Goal: Information Seeking & Learning: Learn about a topic

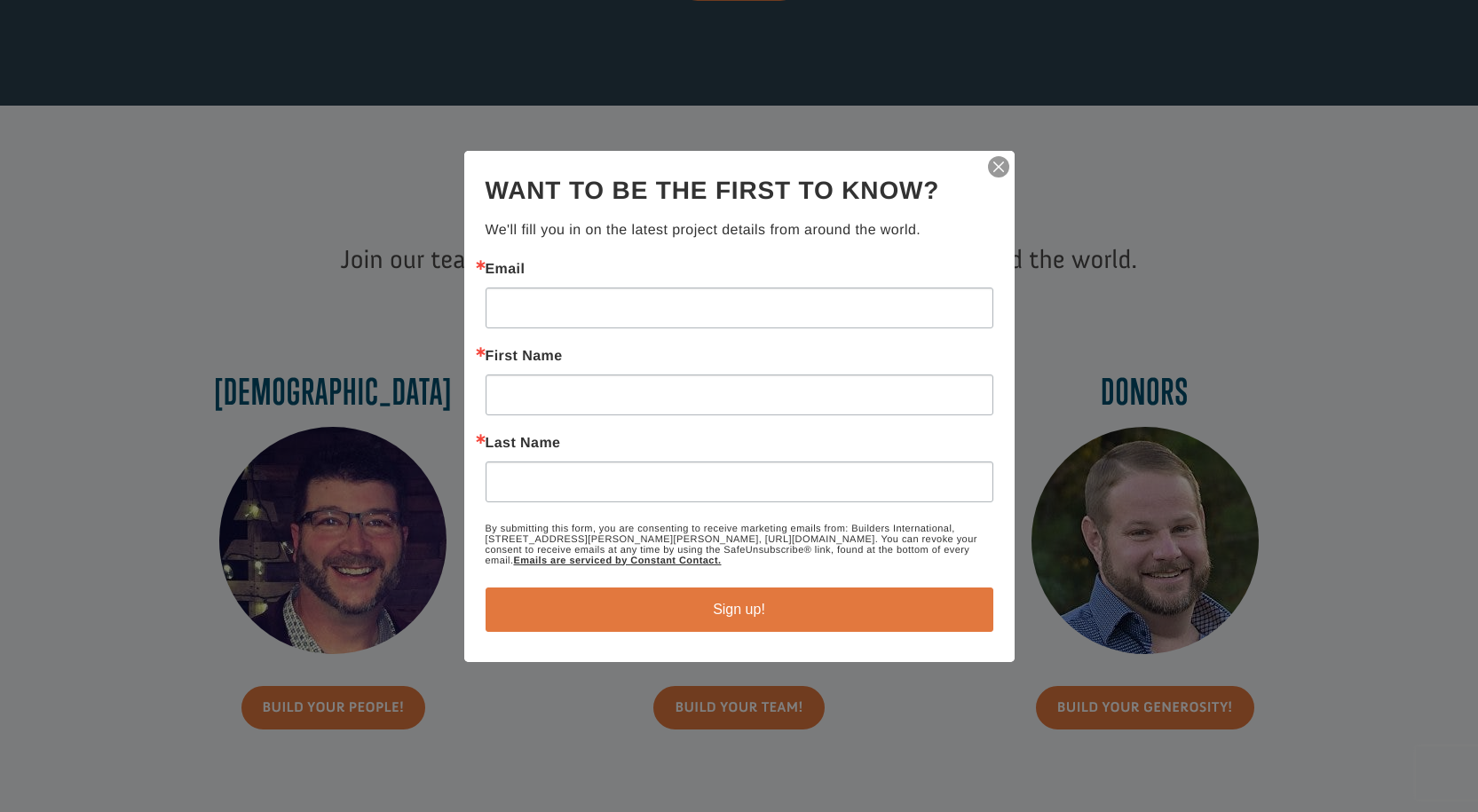
scroll to position [532, 0]
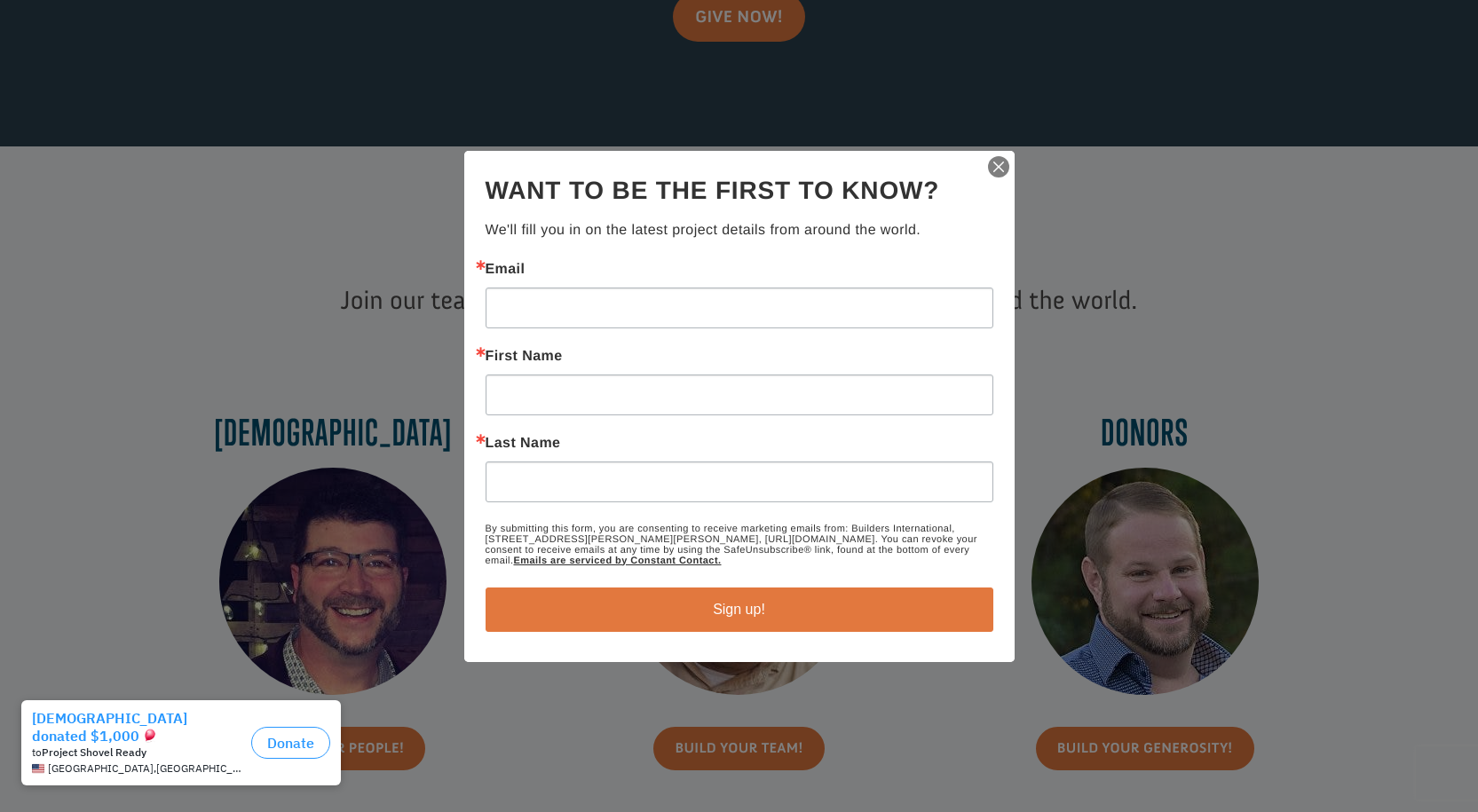
click at [1007, 162] on img "button" at bounding box center [998, 166] width 24 height 24
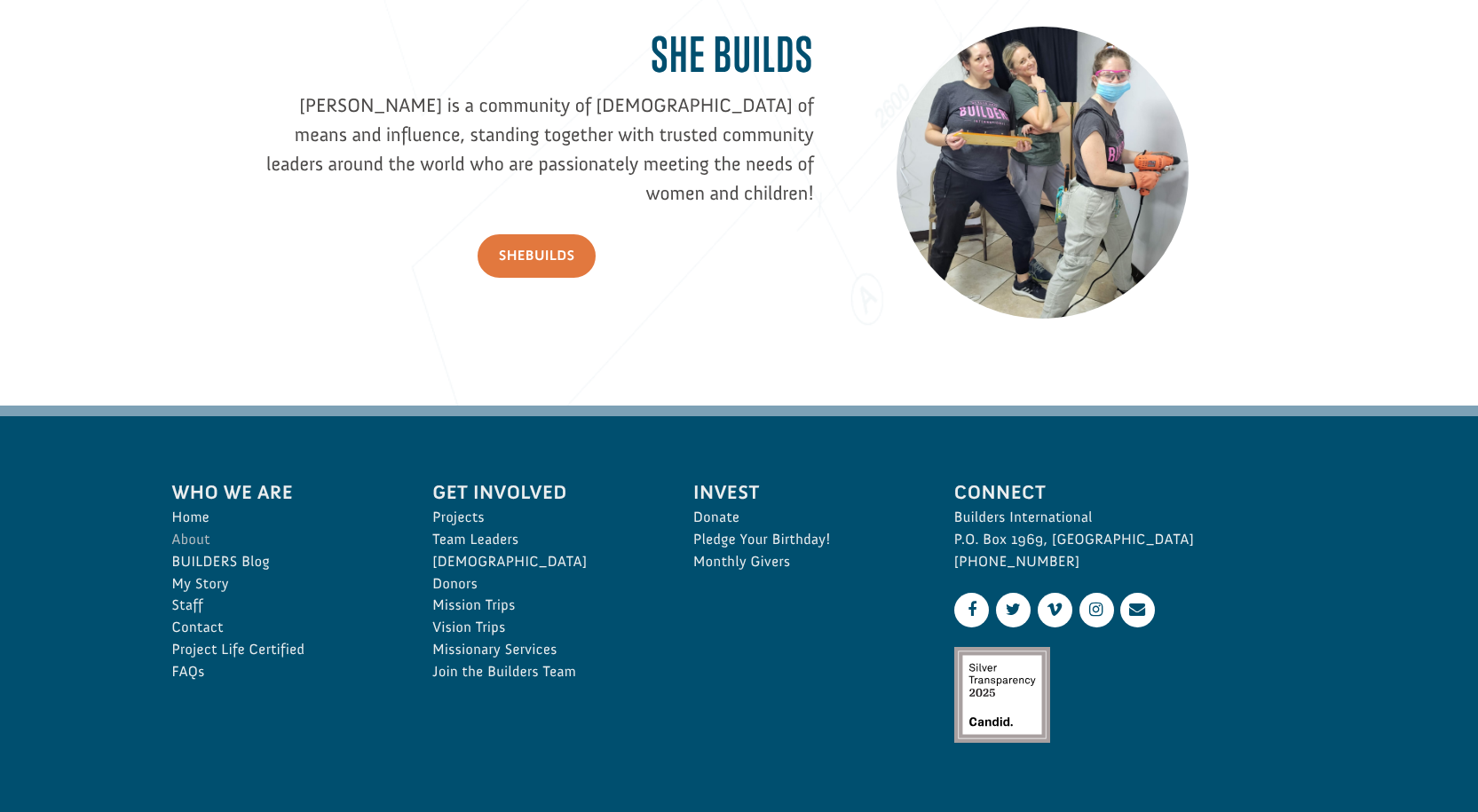
scroll to position [2574, 0]
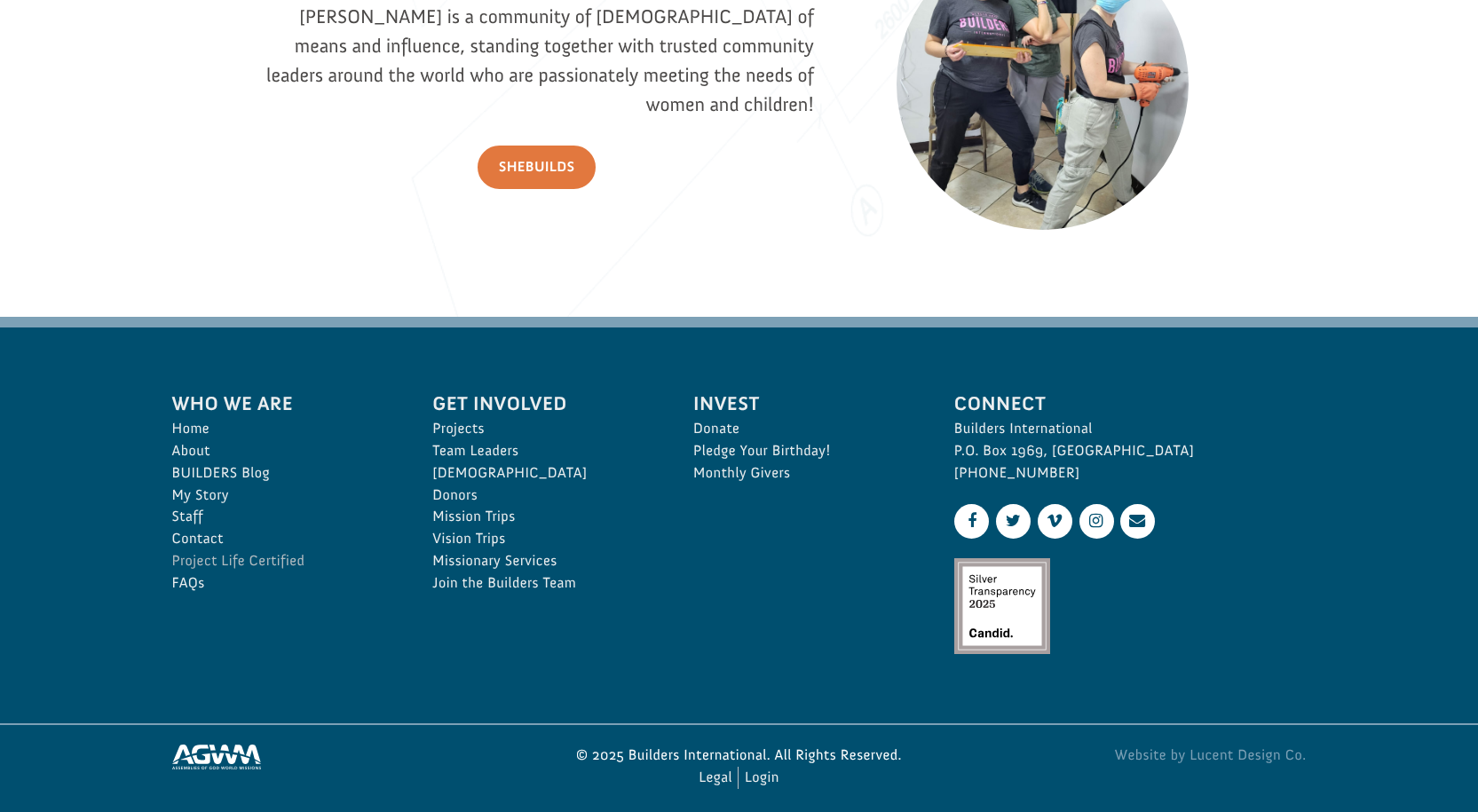
click at [221, 555] on link "Project Life Certified" at bounding box center [284, 561] width 222 height 22
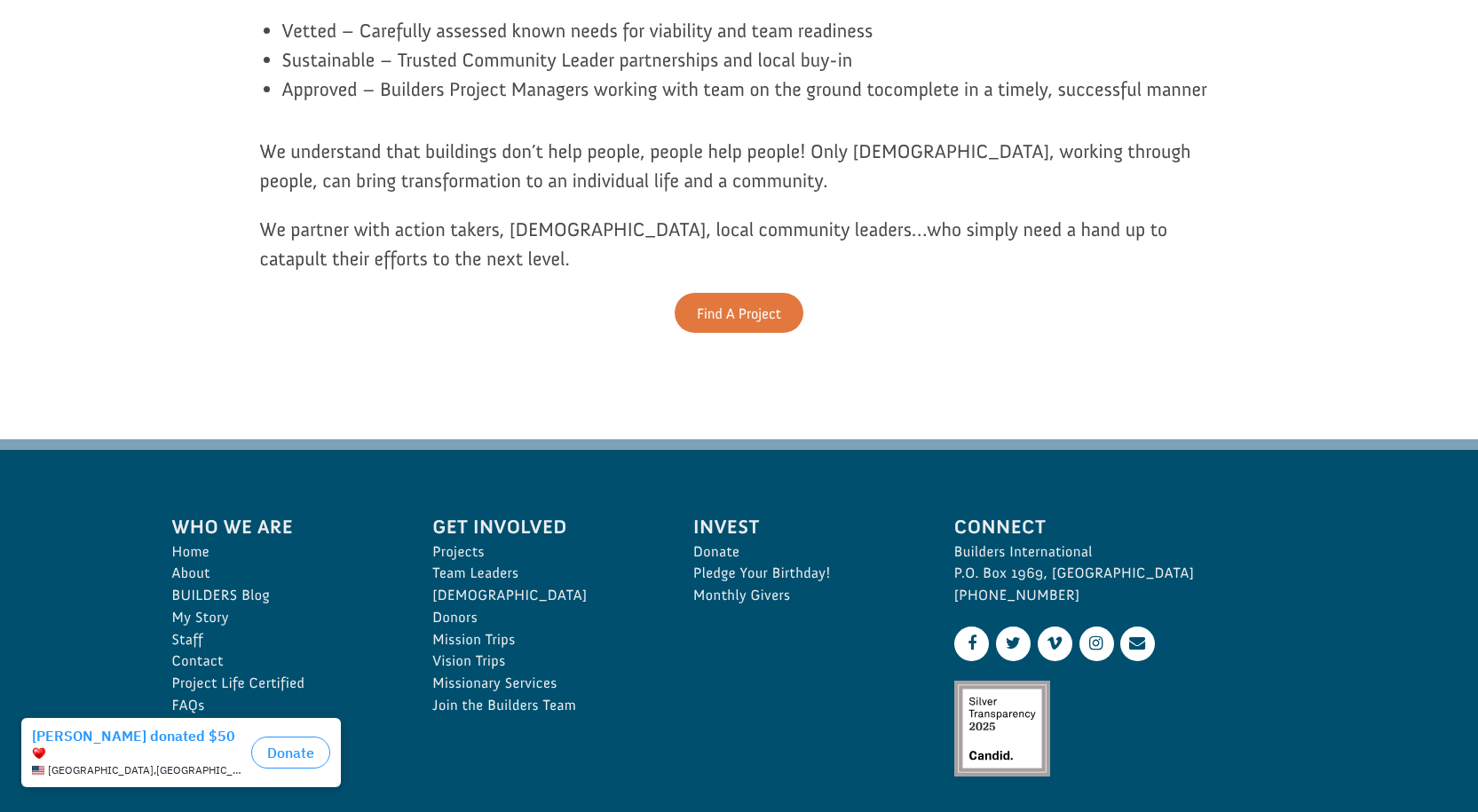
scroll to position [888, 0]
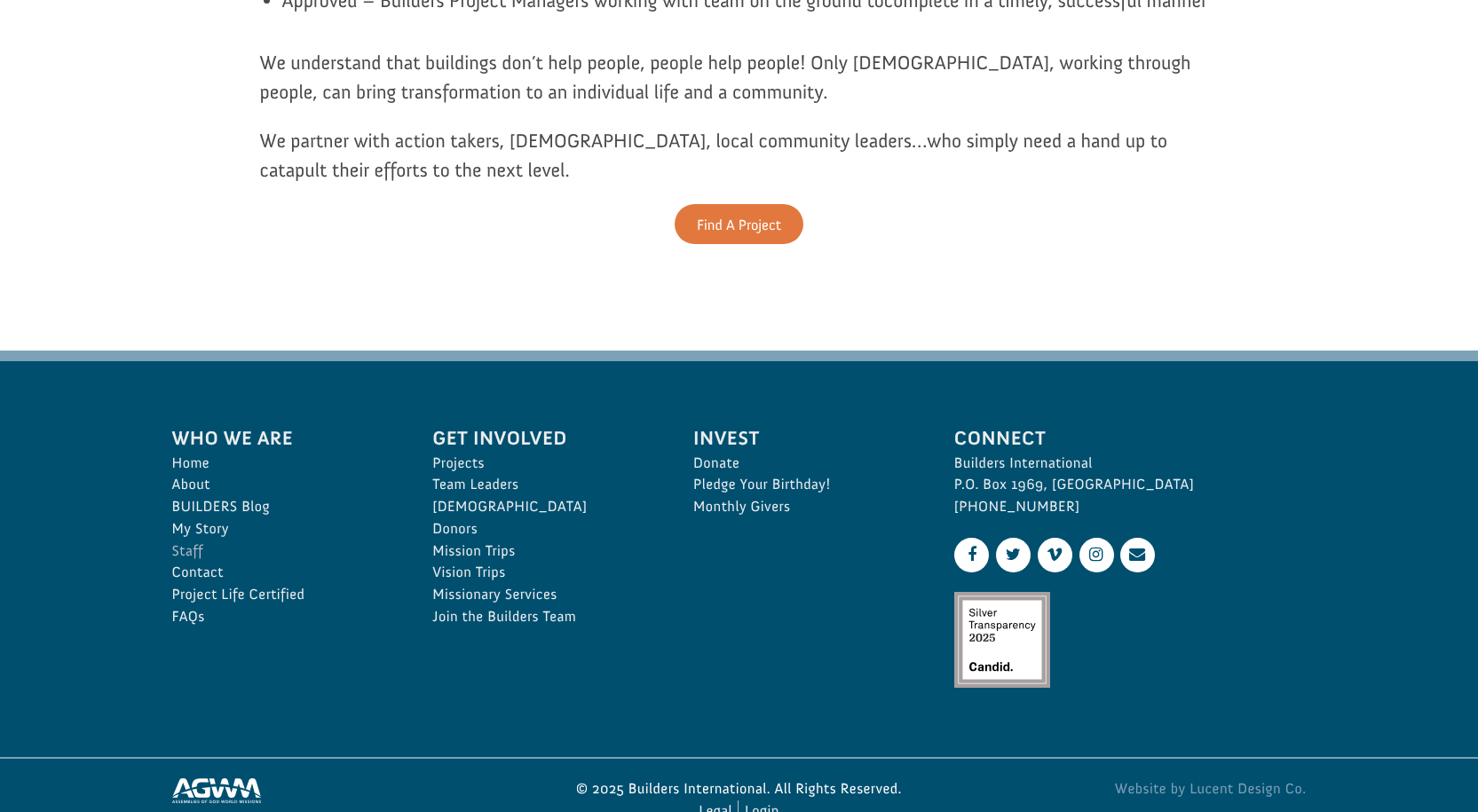
click at [197, 548] on link "Staff" at bounding box center [284, 552] width 222 height 22
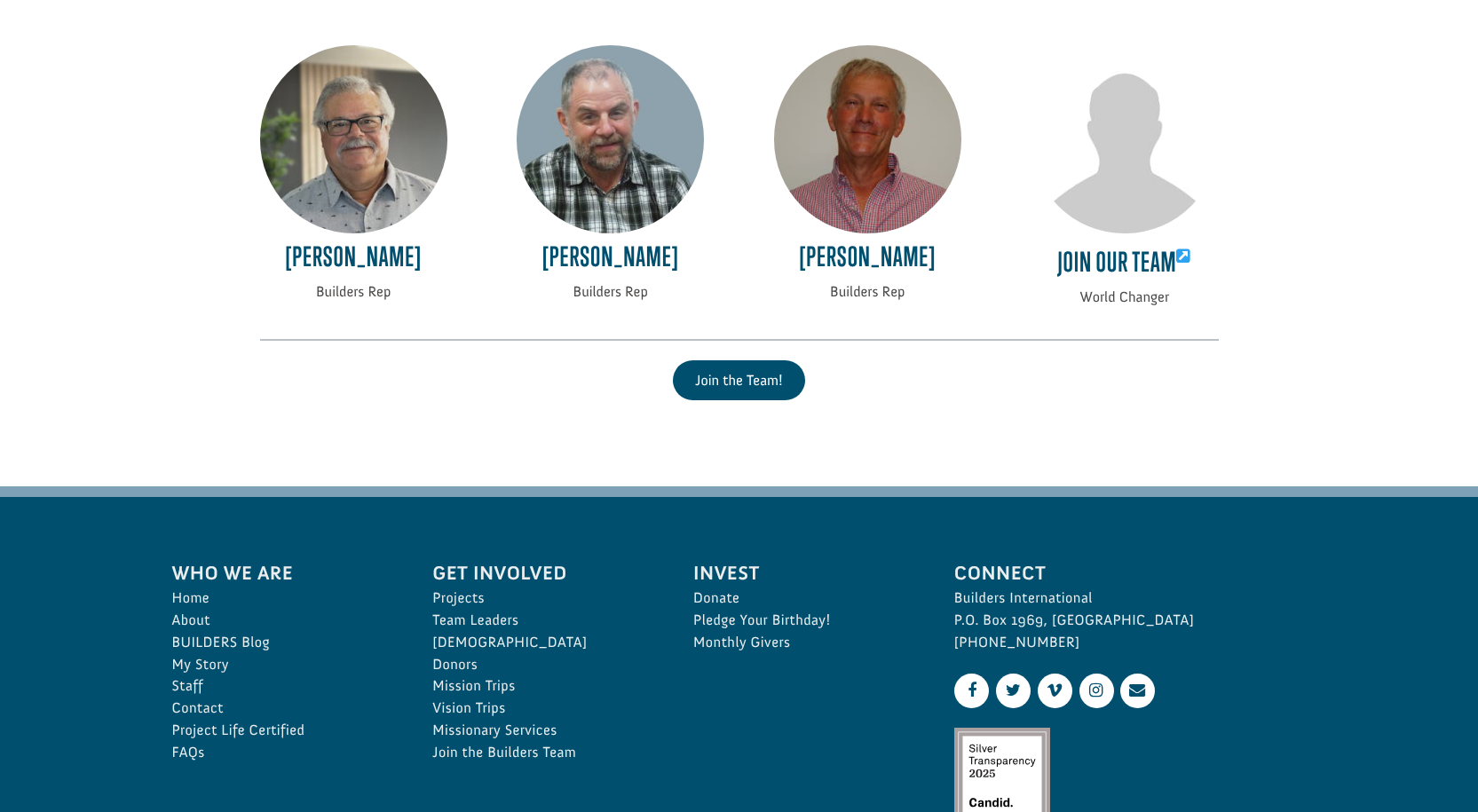
scroll to position [3906, 0]
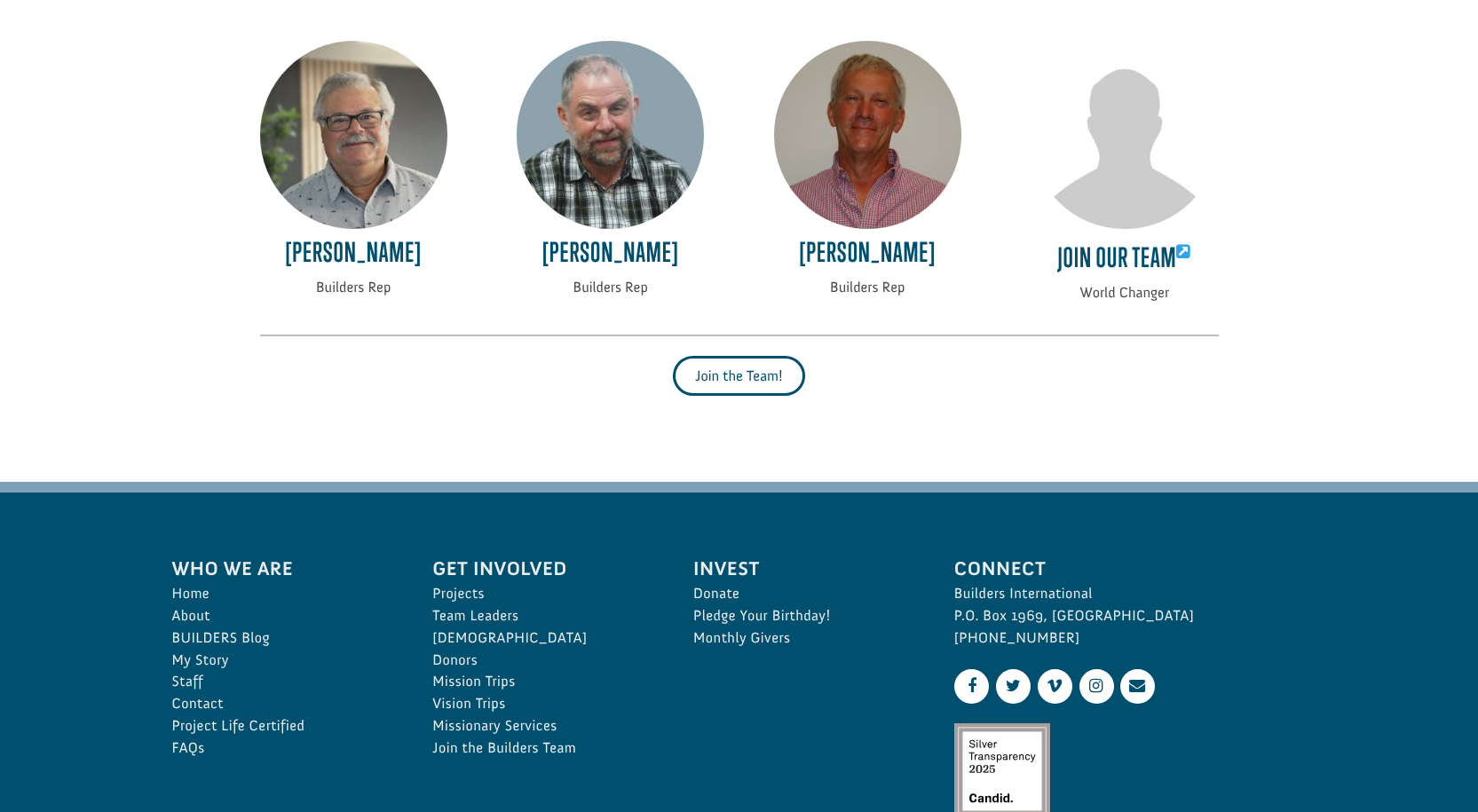
click at [715, 386] on link "Join the Team!" at bounding box center [739, 375] width 133 height 40
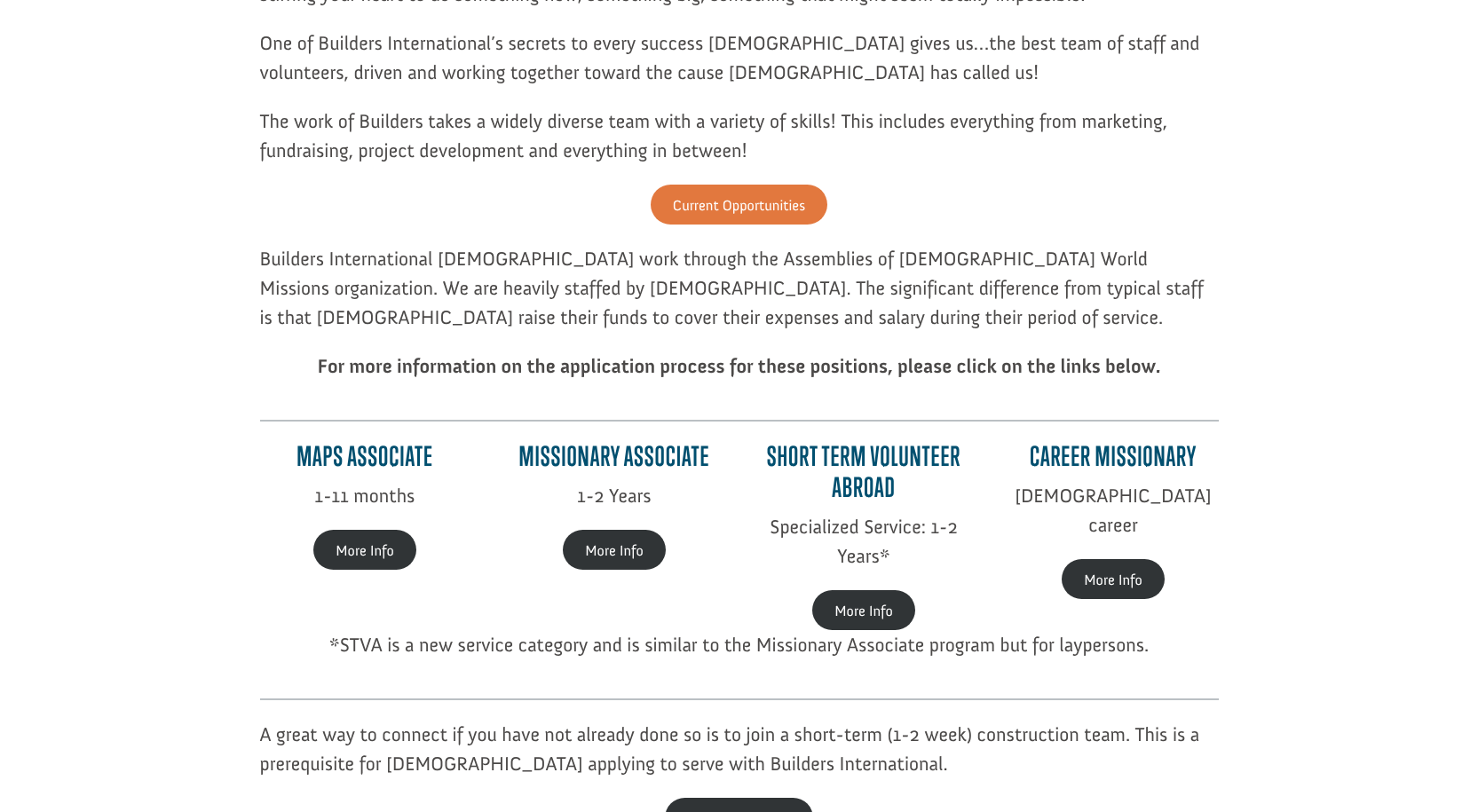
scroll to position [355, 0]
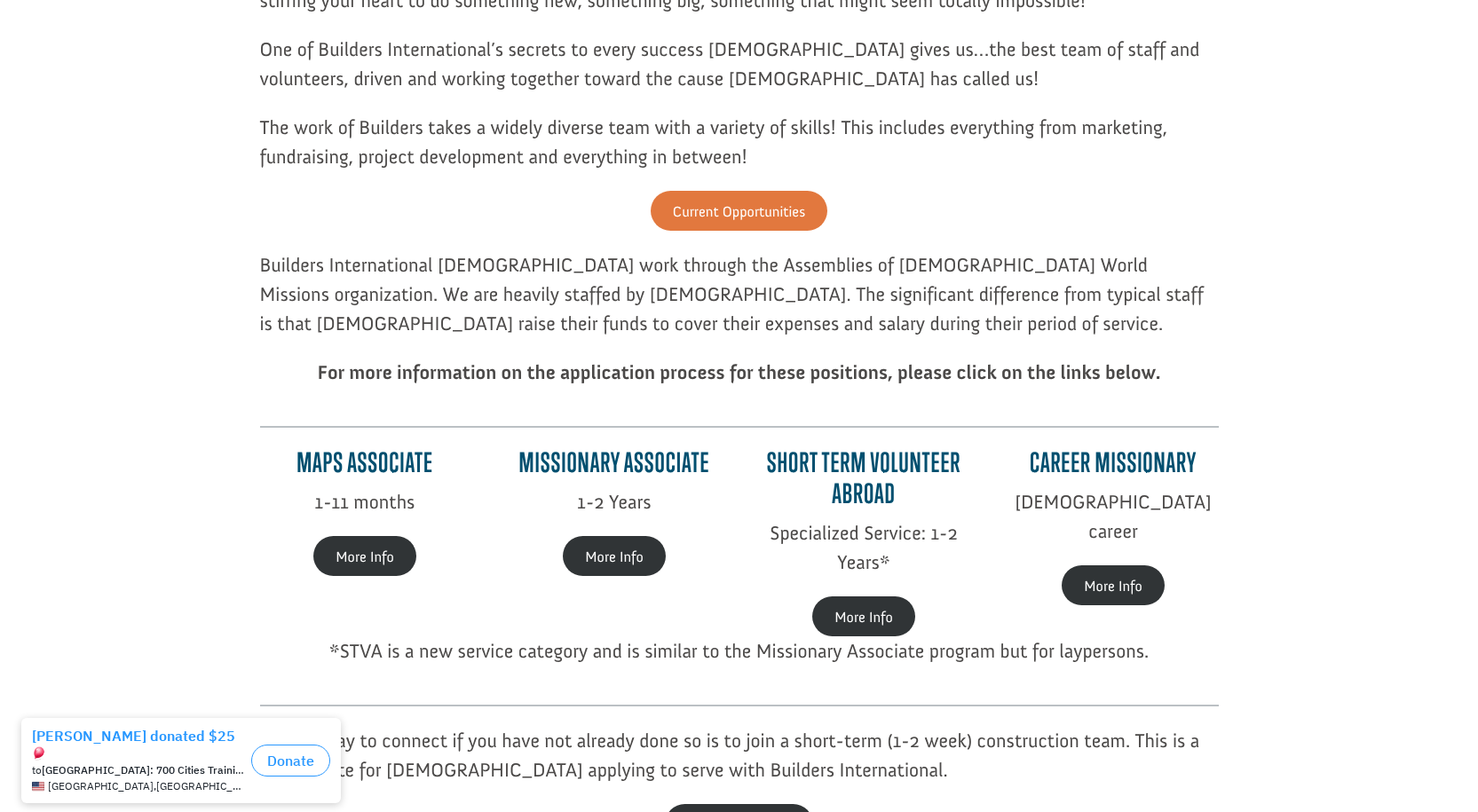
click at [763, 190] on p "The work of Builders takes a widely diverse team with a variety of skills! This…" at bounding box center [740, 152] width 959 height 78
click at [763, 204] on link "Current Opportunities" at bounding box center [739, 211] width 176 height 40
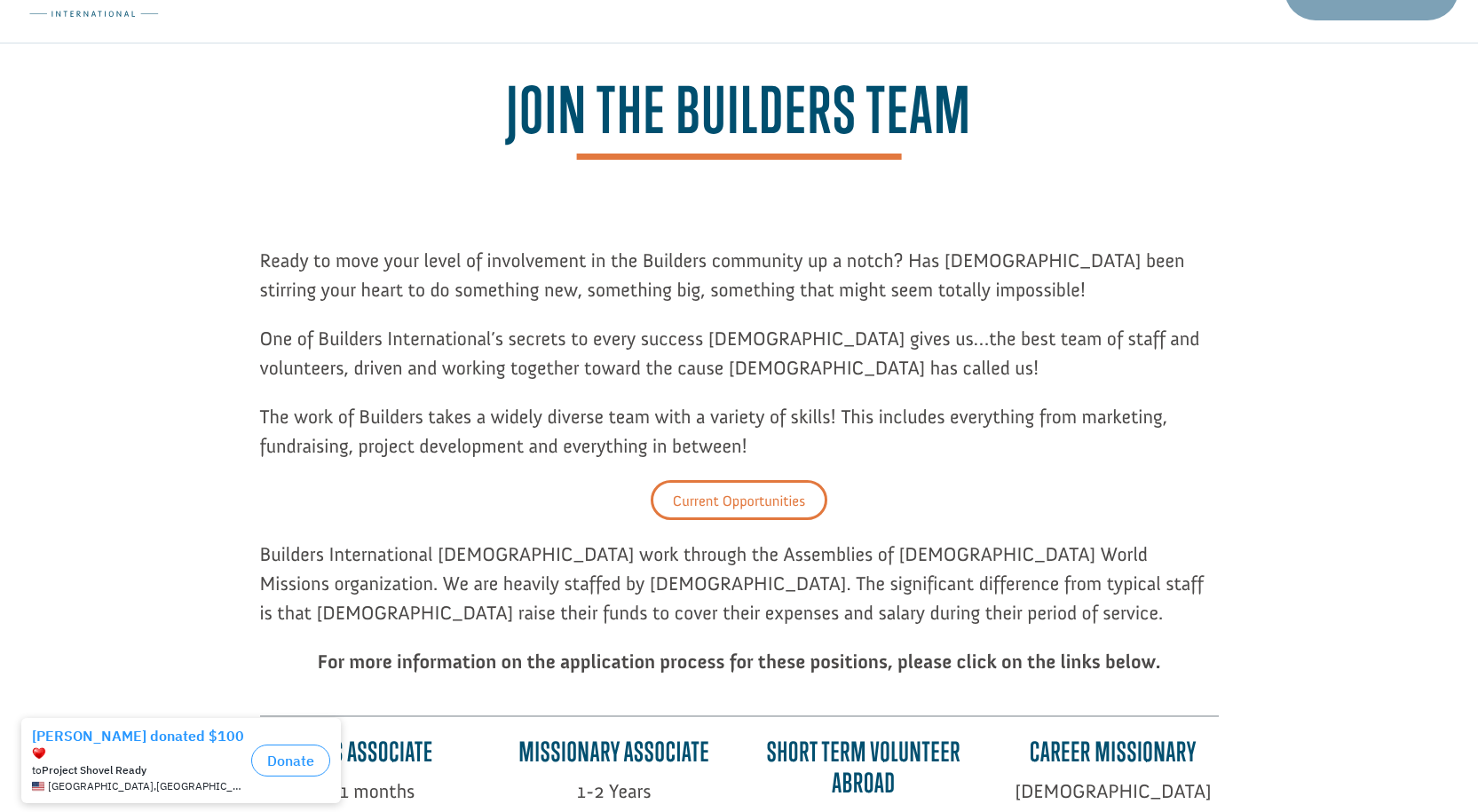
scroll to position [0, 0]
